Goal: Ask a question

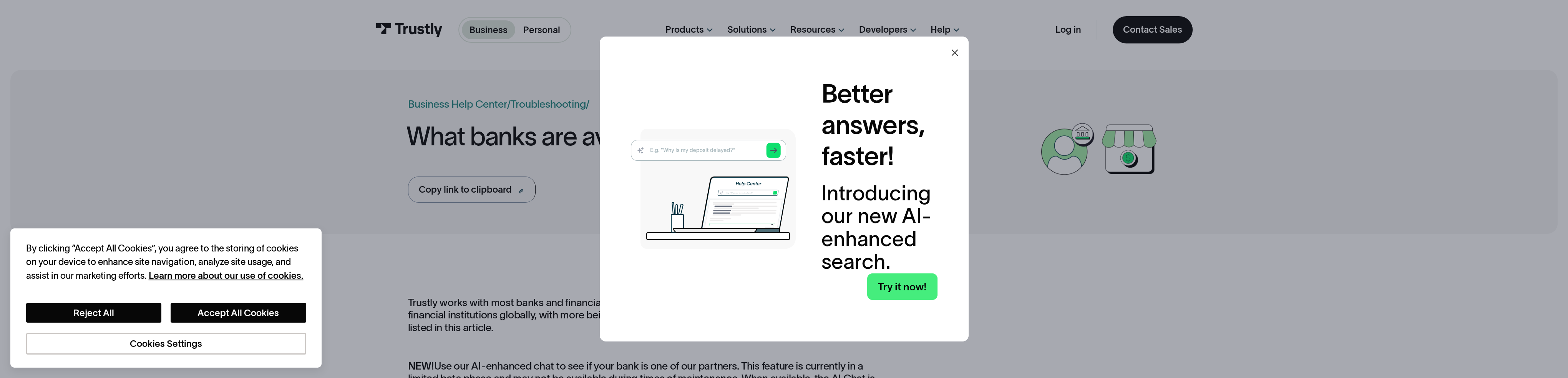
click at [955, 53] on icon at bounding box center [955, 53] width 9 height 9
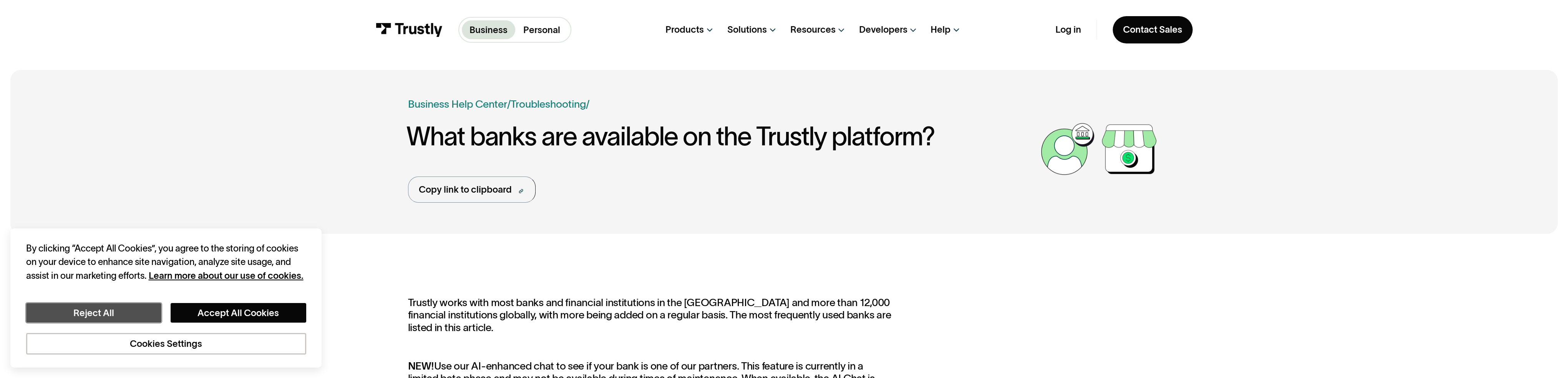
click at [124, 313] on button "Reject All" at bounding box center [94, 313] width 136 height 20
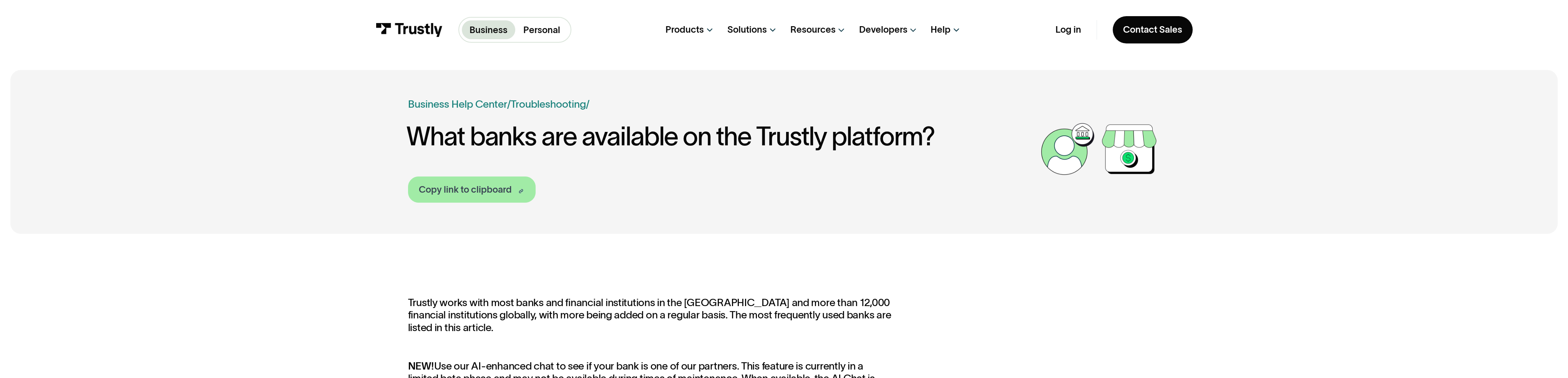
click at [488, 187] on div "Copy link to clipboard" at bounding box center [465, 190] width 93 height 14
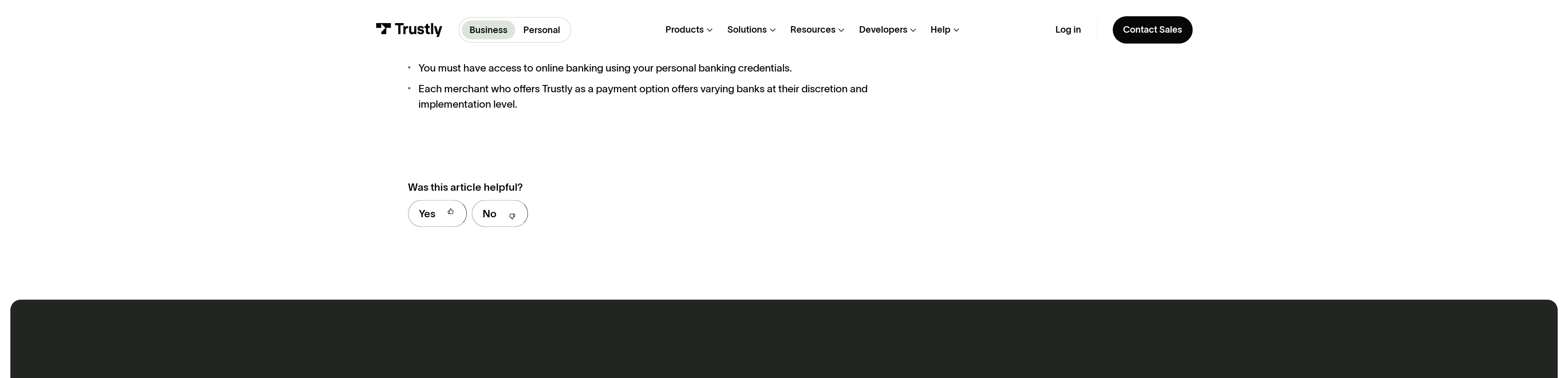
scroll to position [1384, 0]
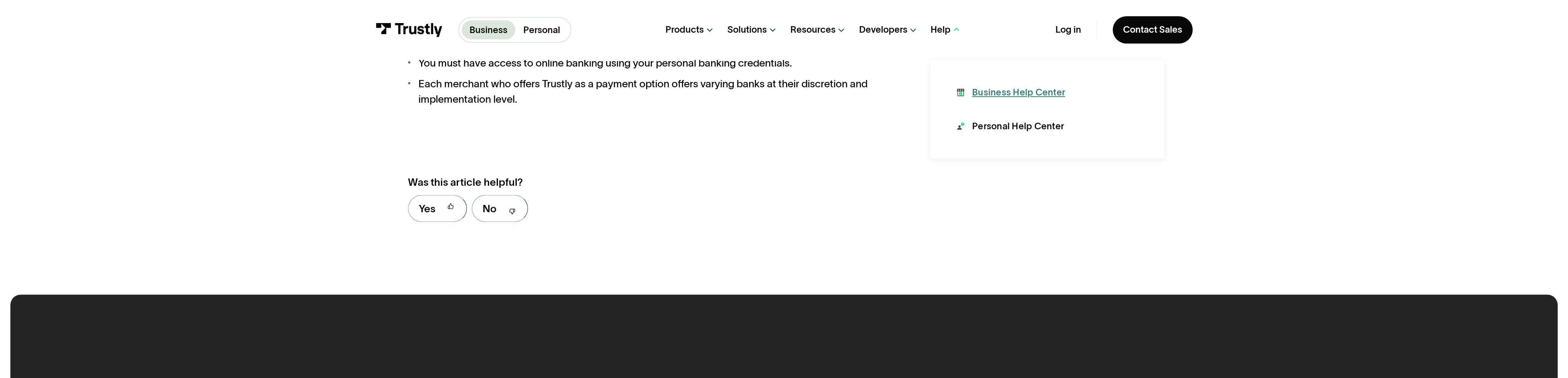
click at [981, 93] on div "Business Help Center" at bounding box center [1018, 92] width 93 height 13
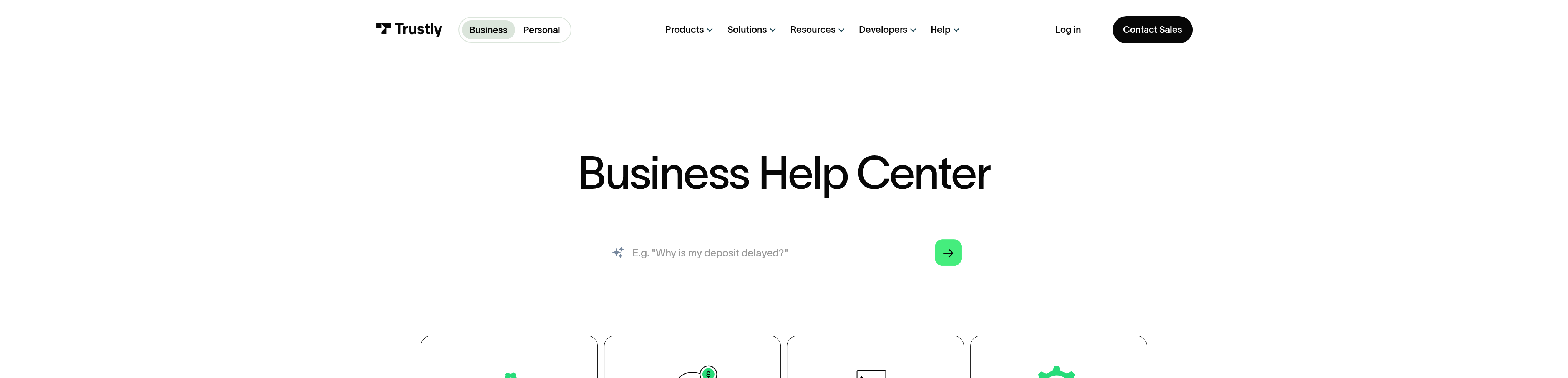
click at [772, 253] on input "search" at bounding box center [784, 253] width 376 height 41
paste input "[URL][DOMAIN_NAME]"
type input "[URL][DOMAIN_NAME]"
type input "does trustly integrate with cross first bank?"
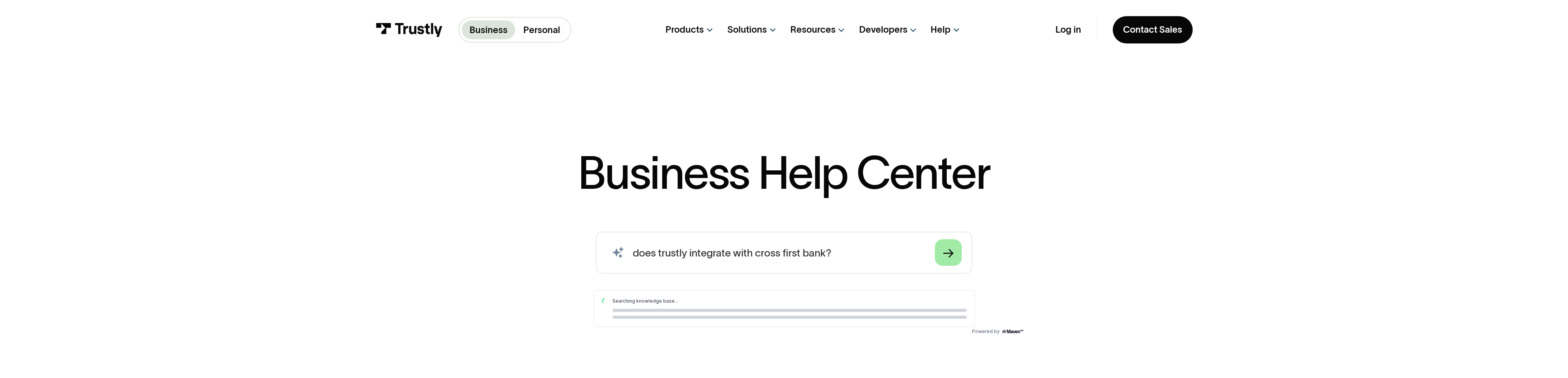
click at [956, 253] on link "Arrow Right" at bounding box center [948, 252] width 27 height 27
